Goal: Task Accomplishment & Management: Use online tool/utility

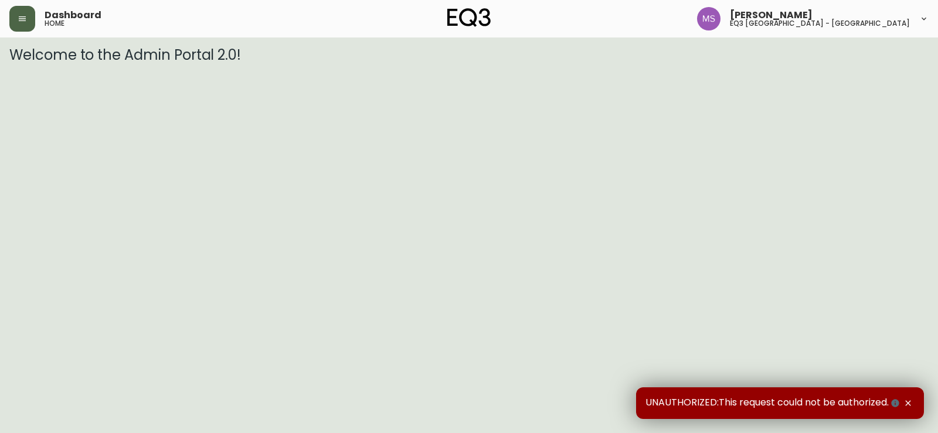
click at [25, 21] on icon "button" at bounding box center [22, 18] width 7 height 5
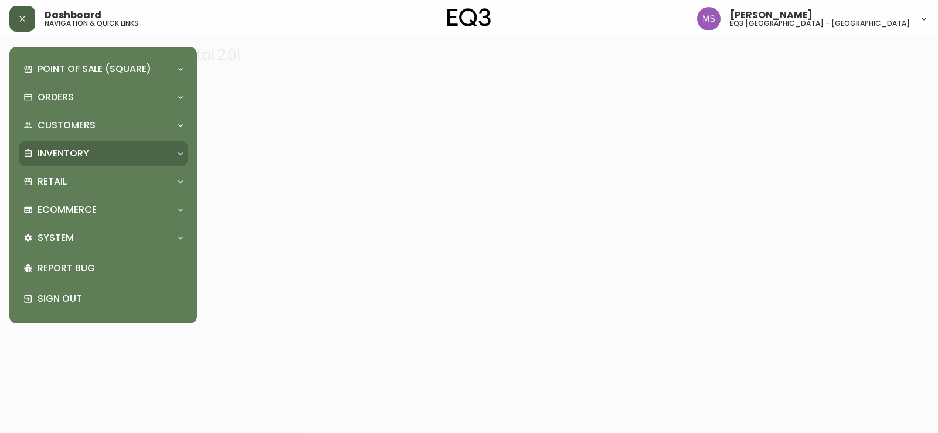
click at [69, 157] on p "Inventory" at bounding box center [64, 153] width 52 height 13
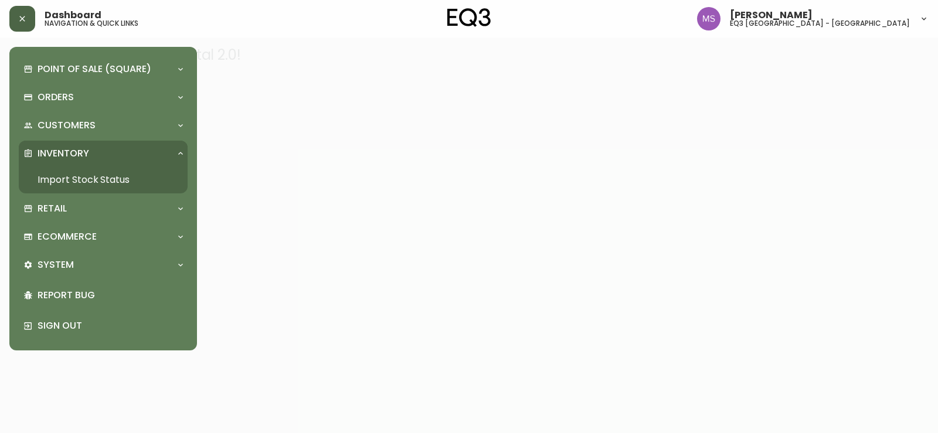
click at [89, 178] on link "Import Stock Status" at bounding box center [103, 180] width 169 height 27
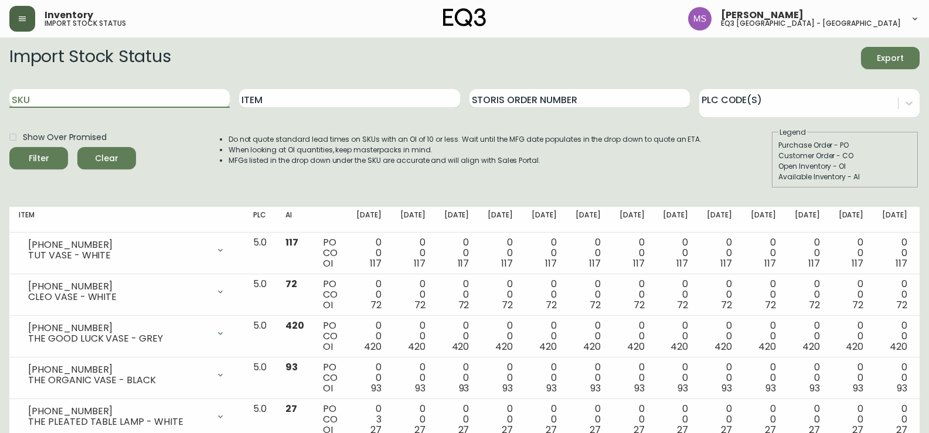
click at [120, 105] on input "SKU" at bounding box center [119, 98] width 220 height 19
paste input "[PHONE_NUMBER]"
click at [9, 147] on button "Filter" at bounding box center [38, 158] width 59 height 22
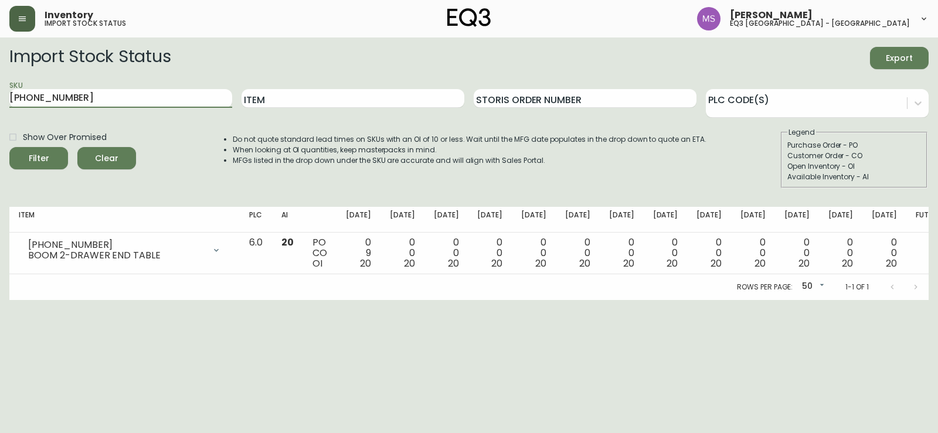
drag, startPoint x: 99, startPoint y: 100, endPoint x: 0, endPoint y: 64, distance: 104.6
click at [0, 64] on main "Import Stock Status Export SKU [PHONE_NUMBER] Item Storis Order Number PLC Code…" at bounding box center [469, 169] width 938 height 263
paste input "7130-415"
click at [9, 147] on button "Filter" at bounding box center [38, 158] width 59 height 22
drag, startPoint x: 172, startPoint y: 100, endPoint x: 0, endPoint y: 83, distance: 172.6
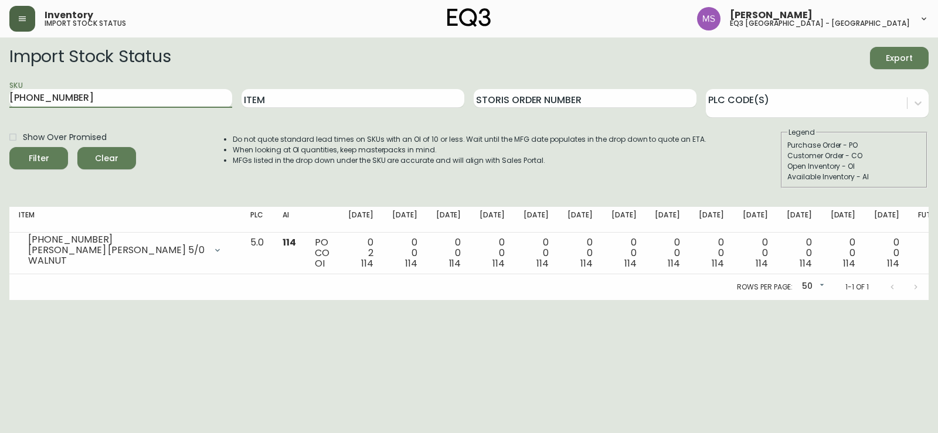
click at [0, 83] on main "Import Stock Status Export SKU [PHONE_NUMBER] Item Storis Order Number PLC Code…" at bounding box center [469, 169] width 938 height 263
paste input "2"
click at [9, 147] on button "Filter" at bounding box center [38, 158] width 59 height 22
drag, startPoint x: 36, startPoint y: 94, endPoint x: 0, endPoint y: 82, distance: 38.0
click at [0, 82] on main "Import Stock Status Export SKU [PHONE_NUMBER] Item Storis Order Number PLC Code…" at bounding box center [469, 169] width 938 height 263
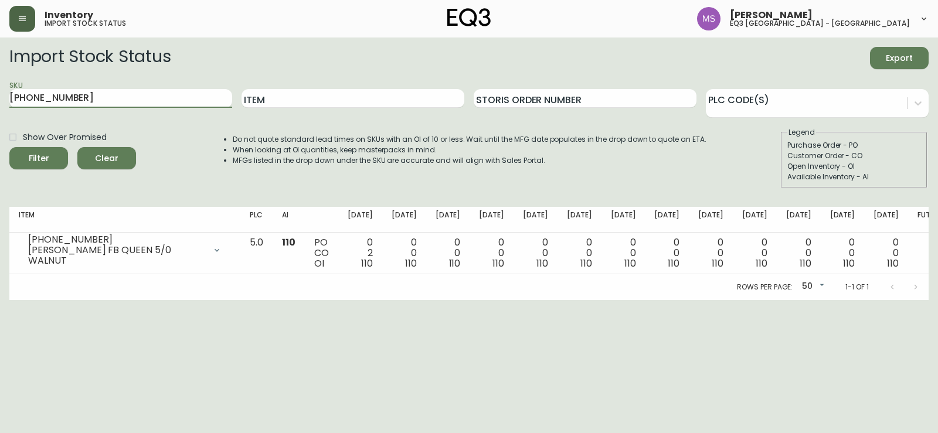
paste input "0"
click at [9, 147] on button "Filter" at bounding box center [38, 158] width 59 height 22
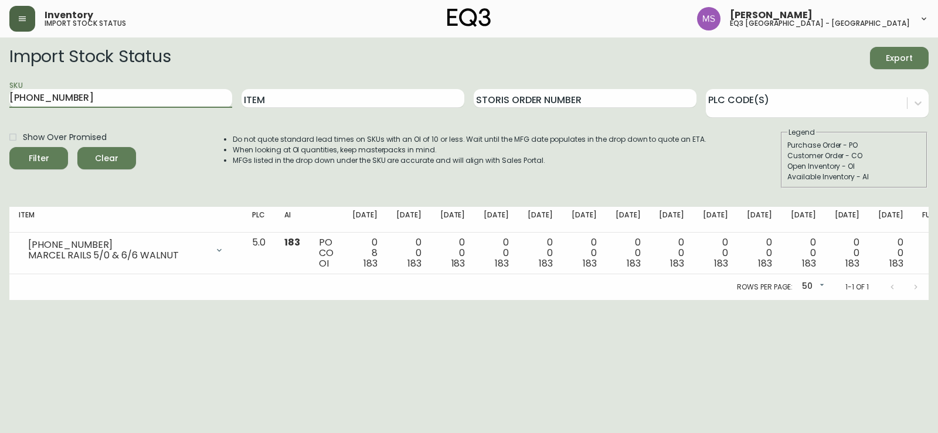
drag, startPoint x: 92, startPoint y: 99, endPoint x: 0, endPoint y: 90, distance: 92.5
click at [0, 90] on main "Import Stock Status Export SKU [PHONE_NUMBER] Item Storis Order Number PLC Code…" at bounding box center [469, 169] width 938 height 263
paste input "[PHONE_NUMBER]"
type input "[PHONE_NUMBER]"
click at [9, 147] on button "Filter" at bounding box center [38, 158] width 59 height 22
